Goal: Navigation & Orientation: Find specific page/section

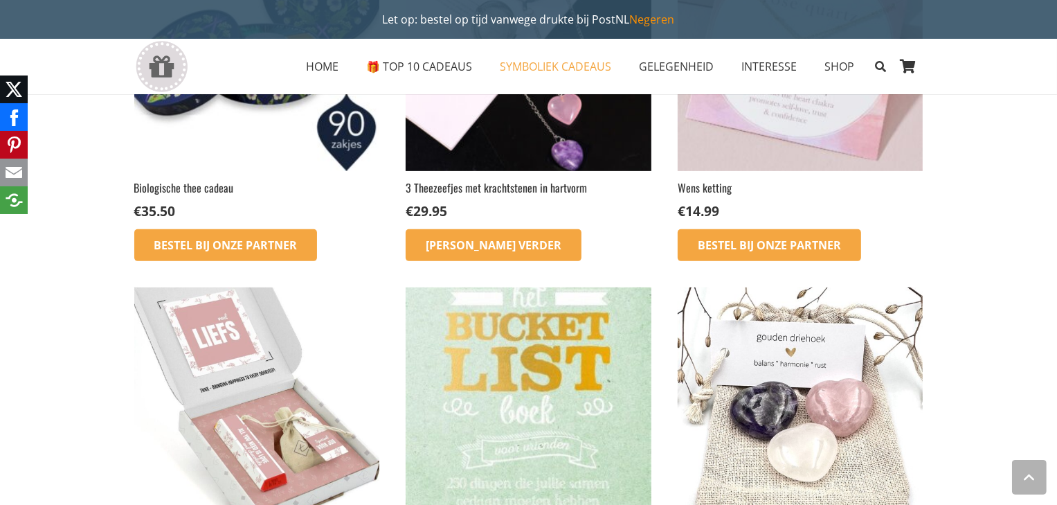
scroll to position [558, 0]
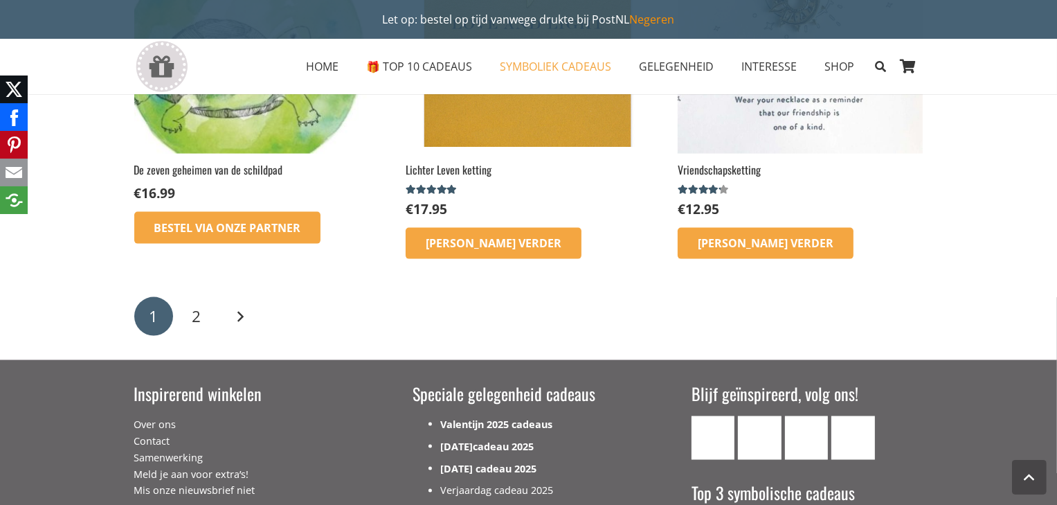
scroll to position [2171, 0]
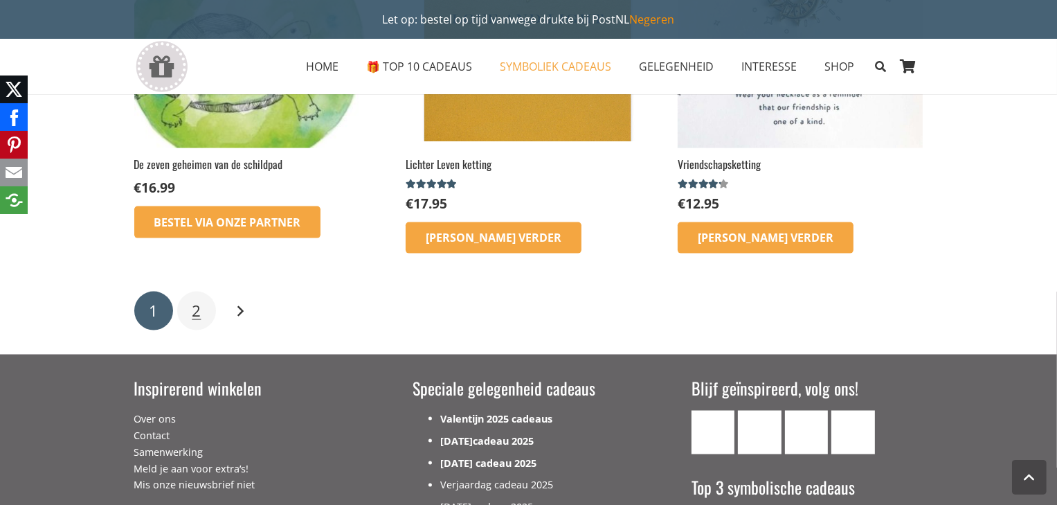
click at [203, 310] on link "2" at bounding box center [196, 310] width 39 height 39
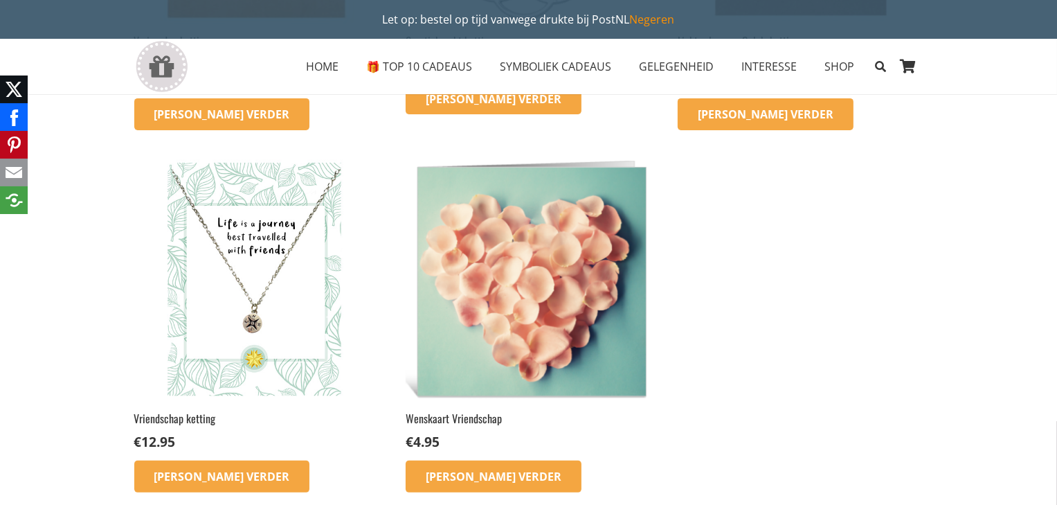
scroll to position [496, 0]
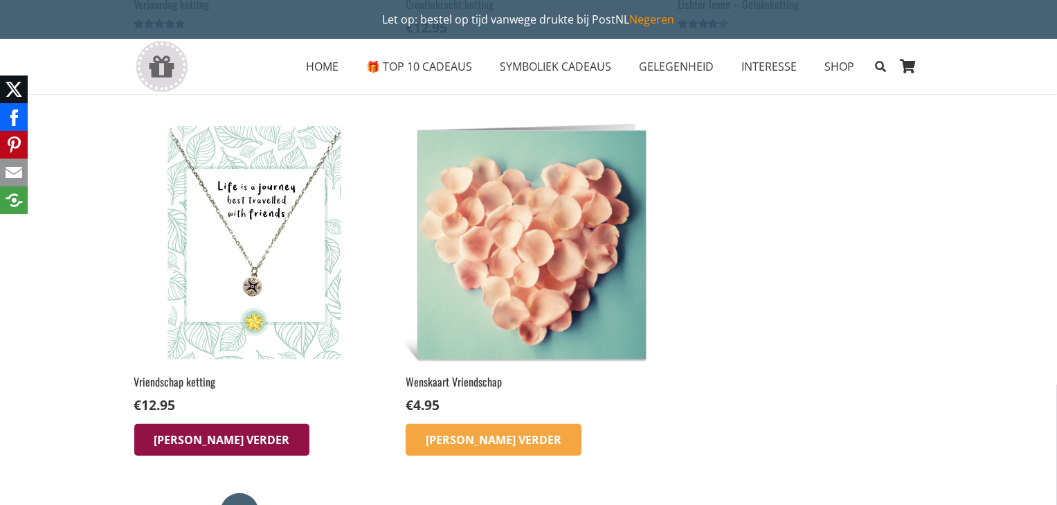
click at [226, 445] on link "[PERSON_NAME] verder" at bounding box center [222, 440] width 176 height 32
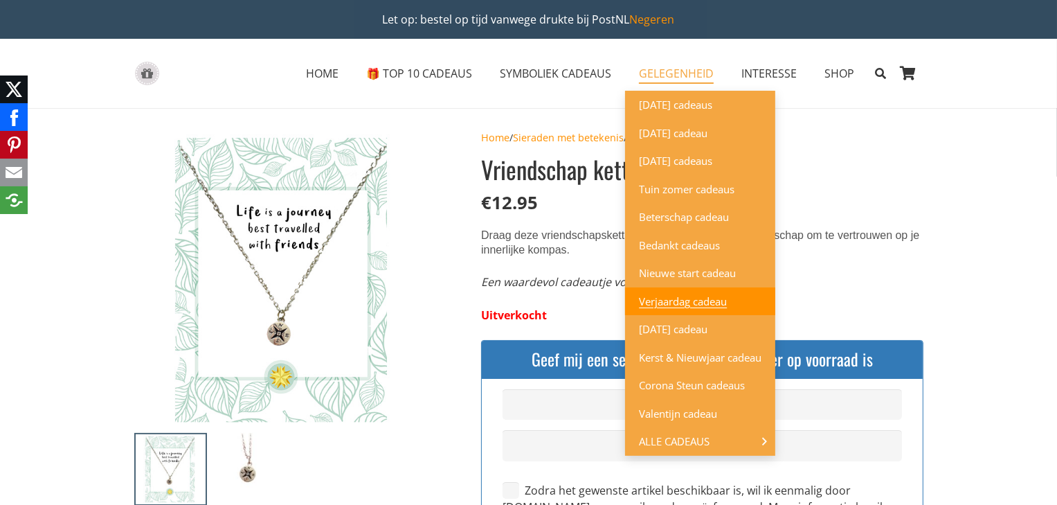
click at [716, 300] on span "Verjaardag cadeau" at bounding box center [683, 301] width 88 height 14
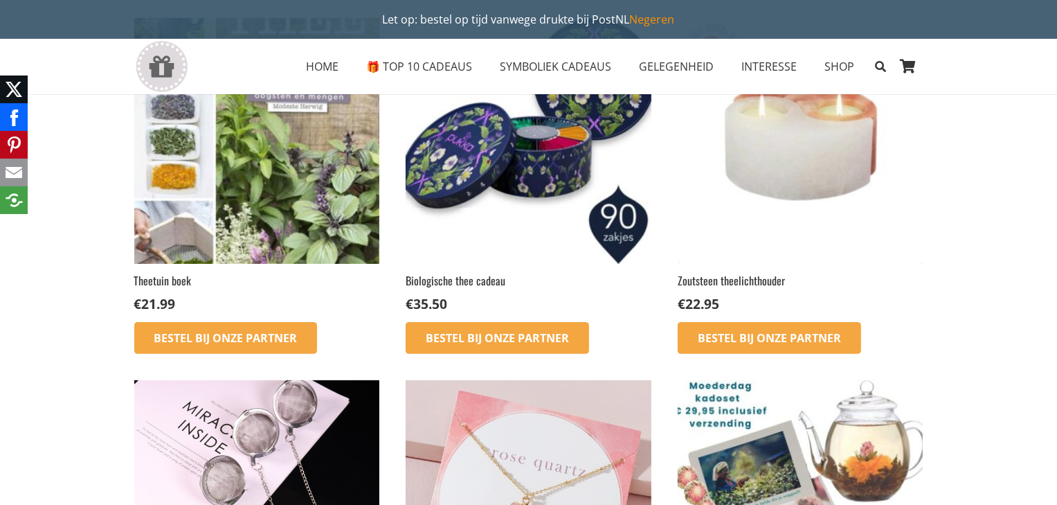
scroll to position [248, 0]
